Goal: Information Seeking & Learning: Understand process/instructions

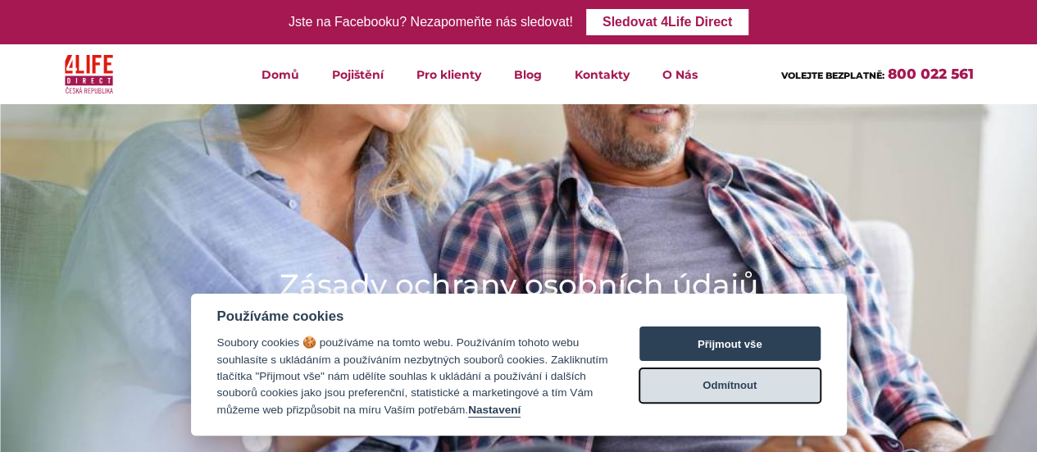
click at [743, 396] on button "Odmítnout" at bounding box center [729, 385] width 181 height 34
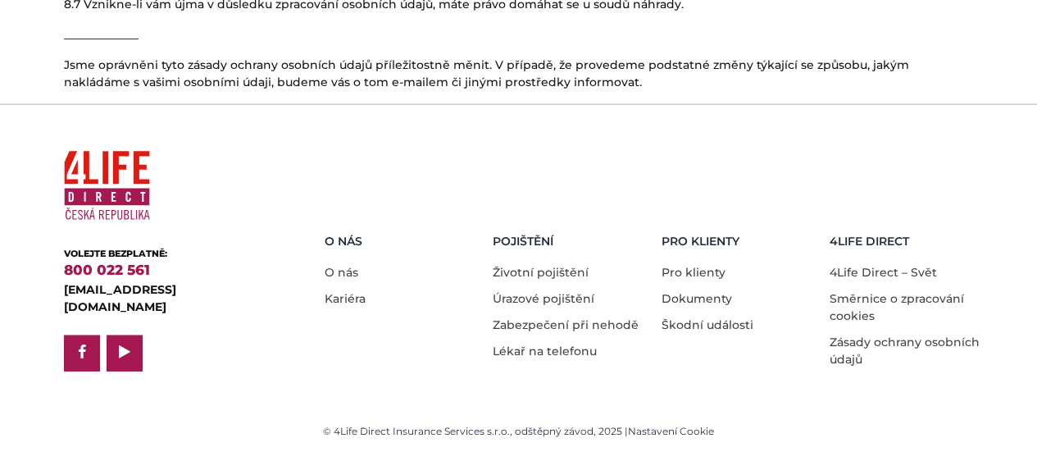
scroll to position [5097, 0]
click at [706, 296] on link "Dokumenty" at bounding box center [696, 298] width 70 height 15
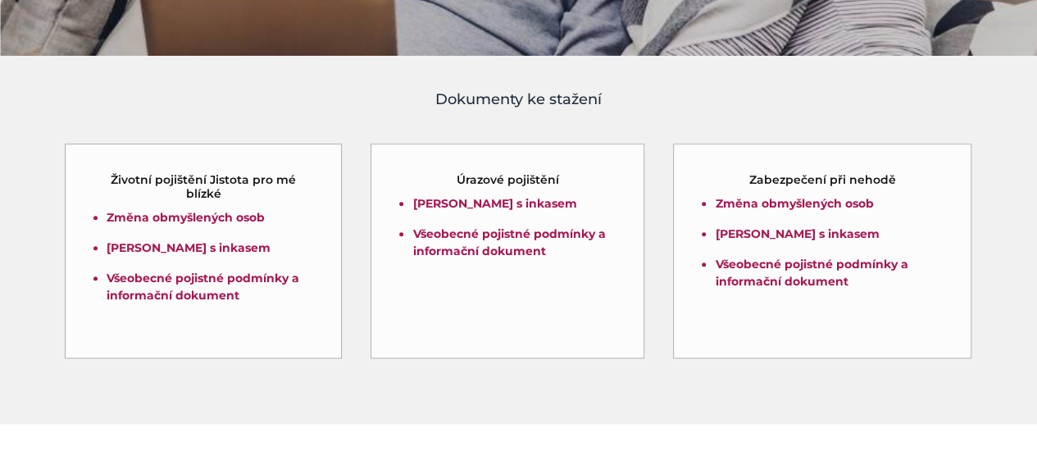
scroll to position [410, 0]
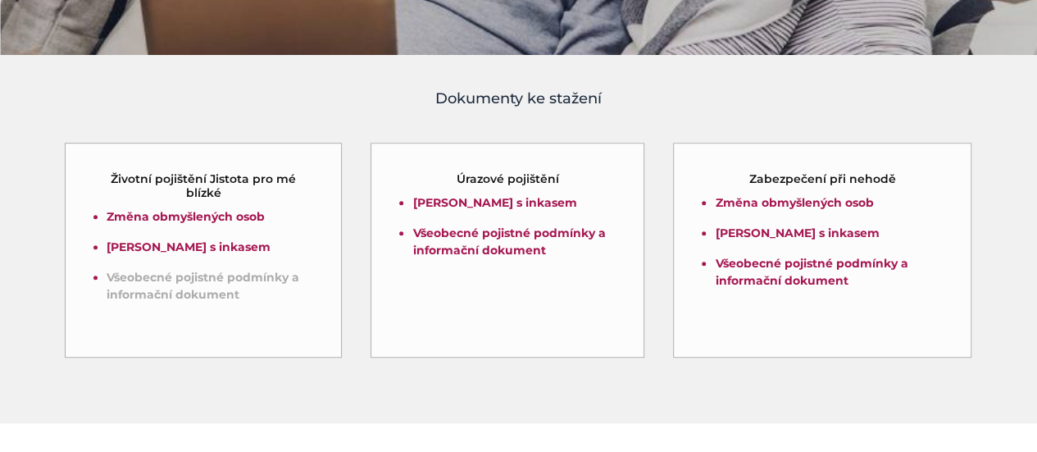
click at [175, 302] on link "Všeobecné pojistné podmínky a informační dokument" at bounding box center [203, 286] width 193 height 32
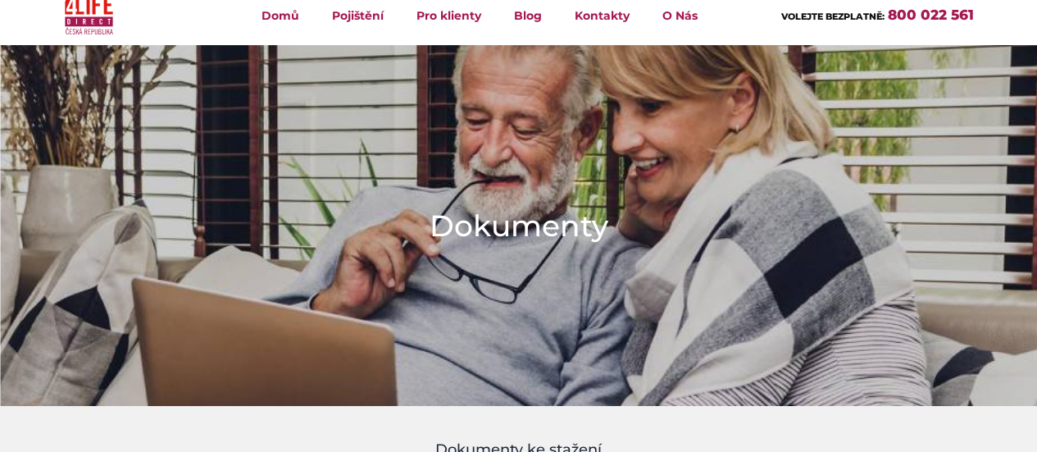
scroll to position [0, 0]
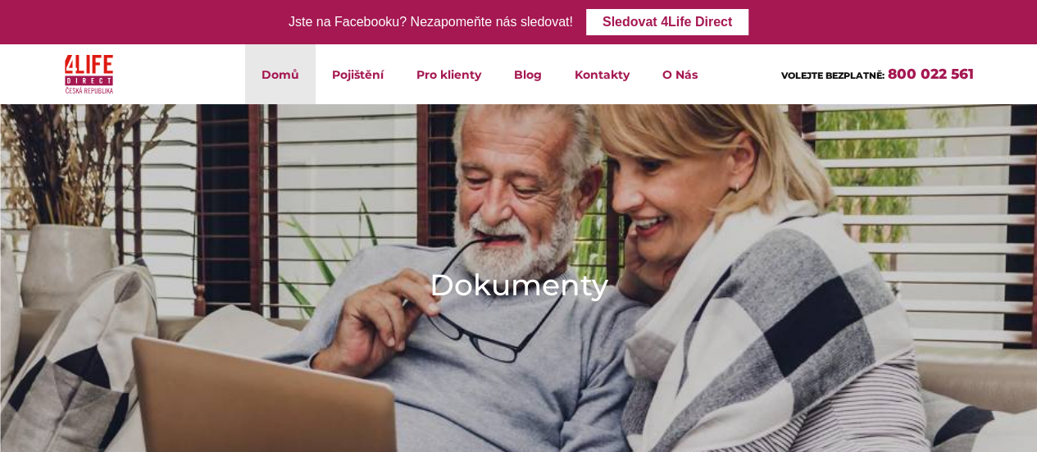
click at [264, 80] on link "Domů" at bounding box center [280, 74] width 70 height 60
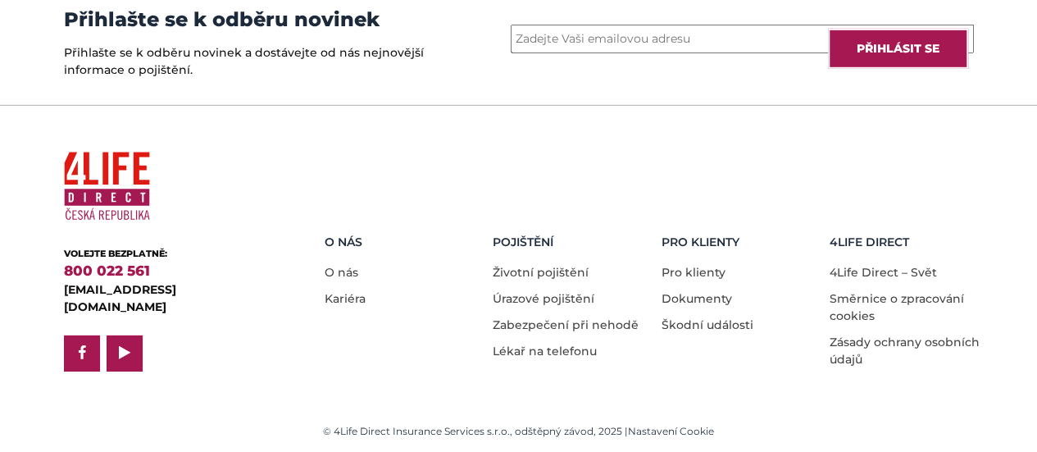
scroll to position [2683, 0]
click at [347, 265] on link "O nás" at bounding box center [342, 272] width 34 height 15
